Goal: Complete application form: Complete application form

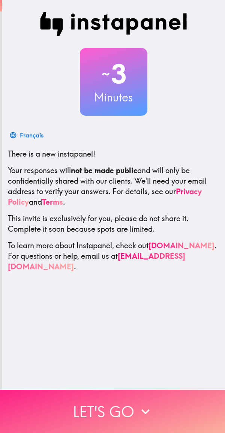
click at [133, 399] on button "Let's go" at bounding box center [112, 411] width 225 height 43
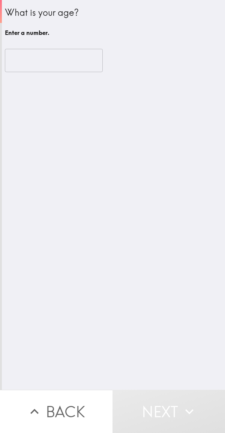
click at [51, 56] on input "number" at bounding box center [54, 60] width 98 height 23
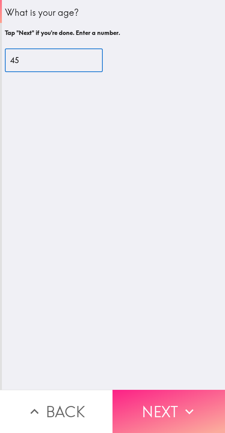
type input "45"
click at [157, 402] on button "Next" at bounding box center [169, 411] width 113 height 43
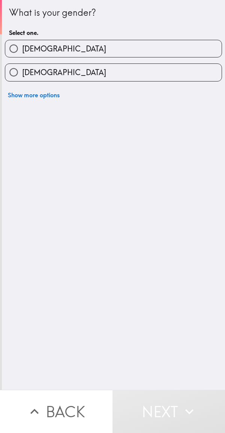
click at [188, 51] on label "[DEMOGRAPHIC_DATA]" at bounding box center [113, 48] width 217 height 17
click at [22, 51] on input "[DEMOGRAPHIC_DATA]" at bounding box center [13, 48] width 17 height 17
radio input "true"
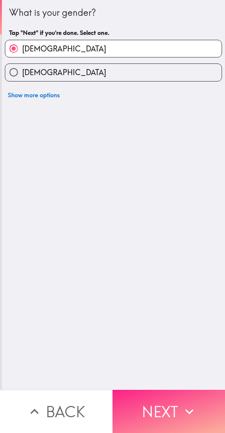
click at [154, 407] on button "Next" at bounding box center [169, 411] width 113 height 43
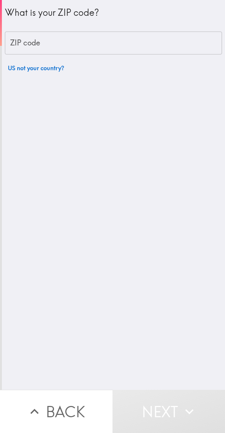
click at [171, 47] on input "ZIP code" at bounding box center [114, 43] width 218 height 23
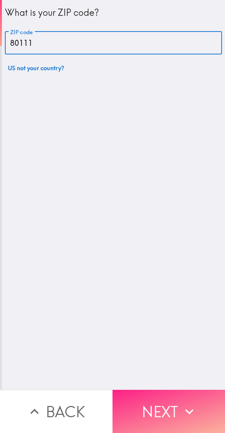
type input "80111"
click at [165, 408] on button "Next" at bounding box center [169, 411] width 113 height 43
